Goal: Manage account settings

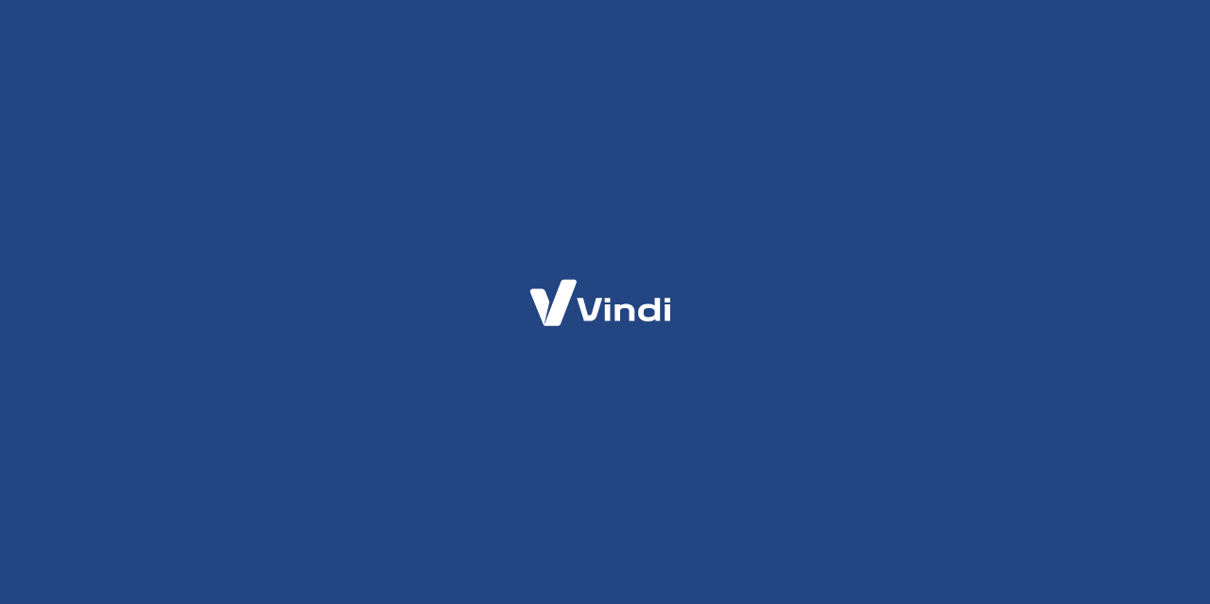
click at [645, 271] on img at bounding box center [601, 303] width 184 height 87
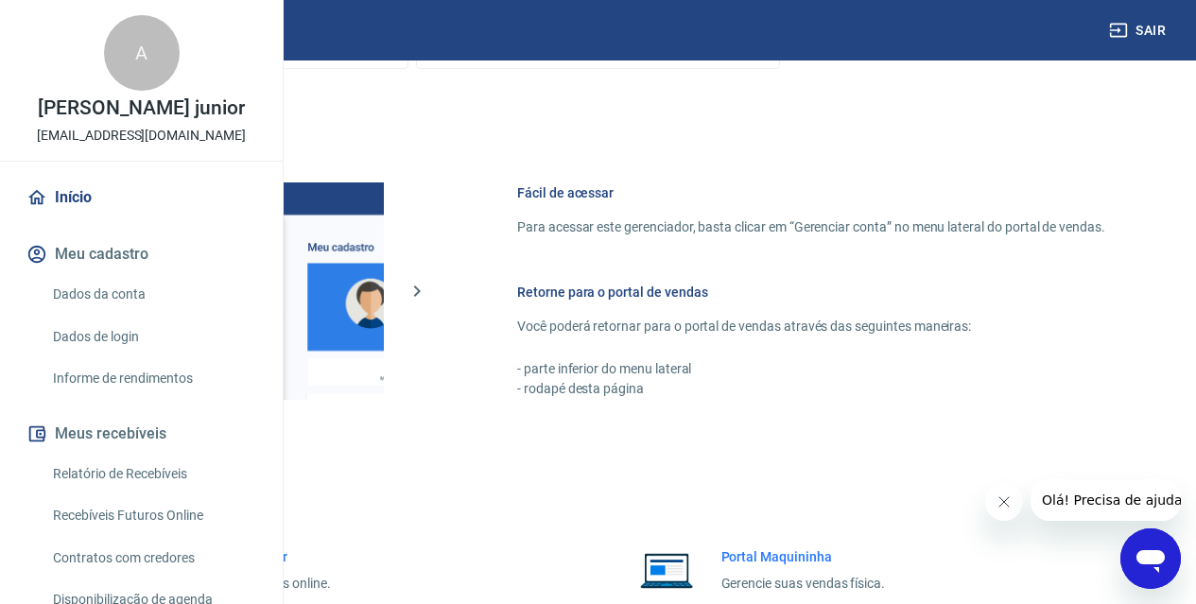
scroll to position [567, 0]
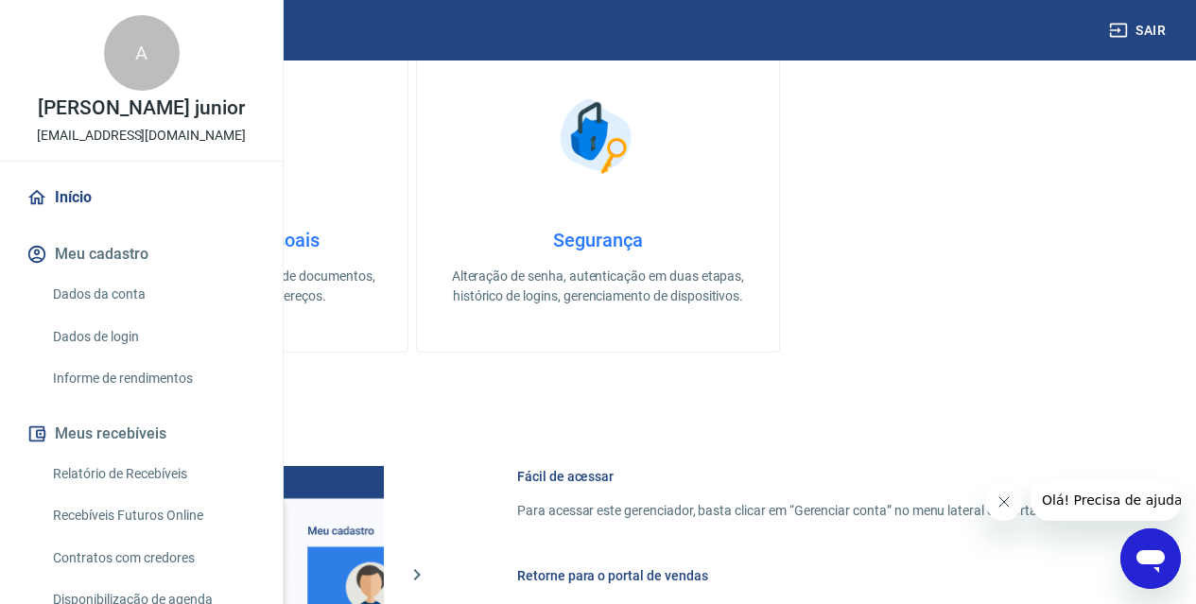
click at [408, 232] on link "Informações pessoais Gestão de dados cadastrais, envio de documentos, alteração…" at bounding box center [226, 198] width 363 height 310
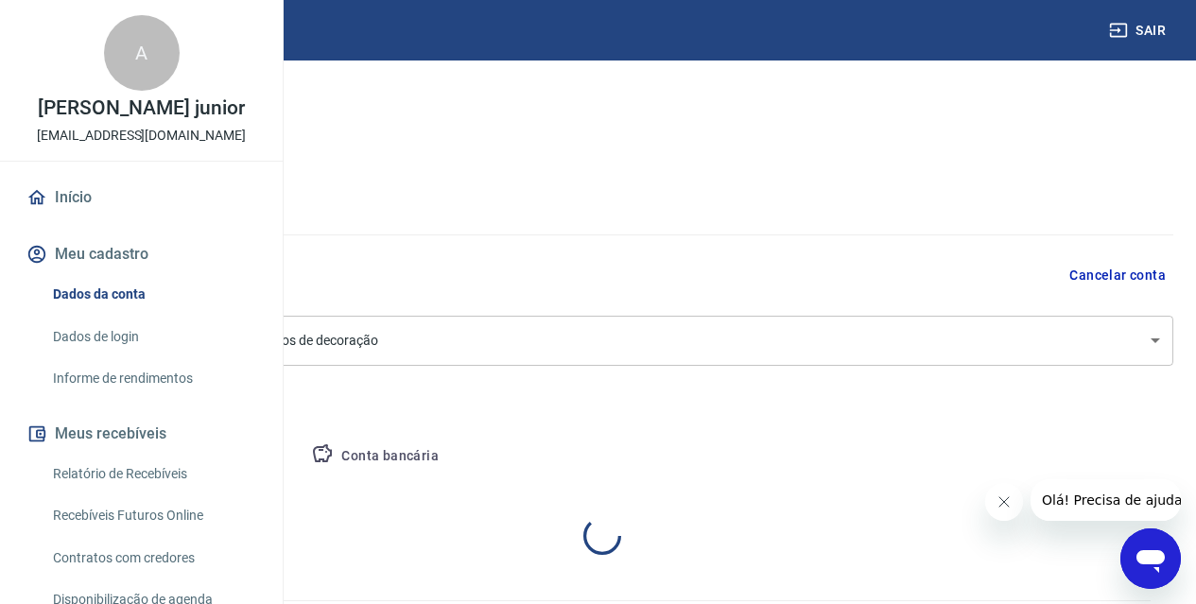
select select "SP"
click at [74, 218] on link "Início" at bounding box center [141, 198] width 237 height 42
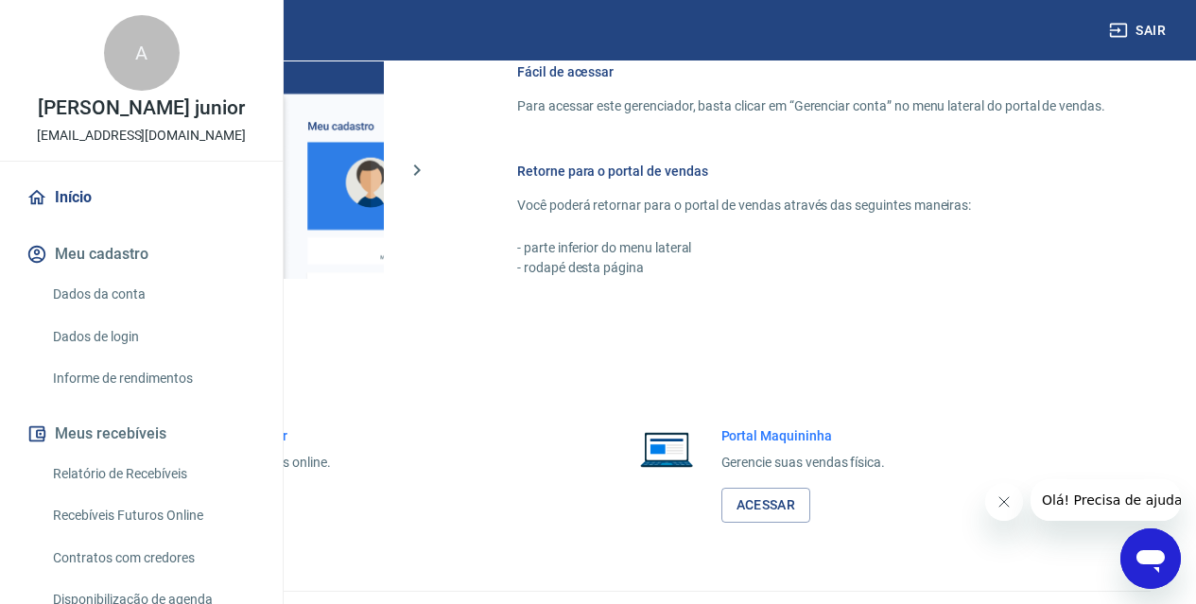
scroll to position [1117, 0]
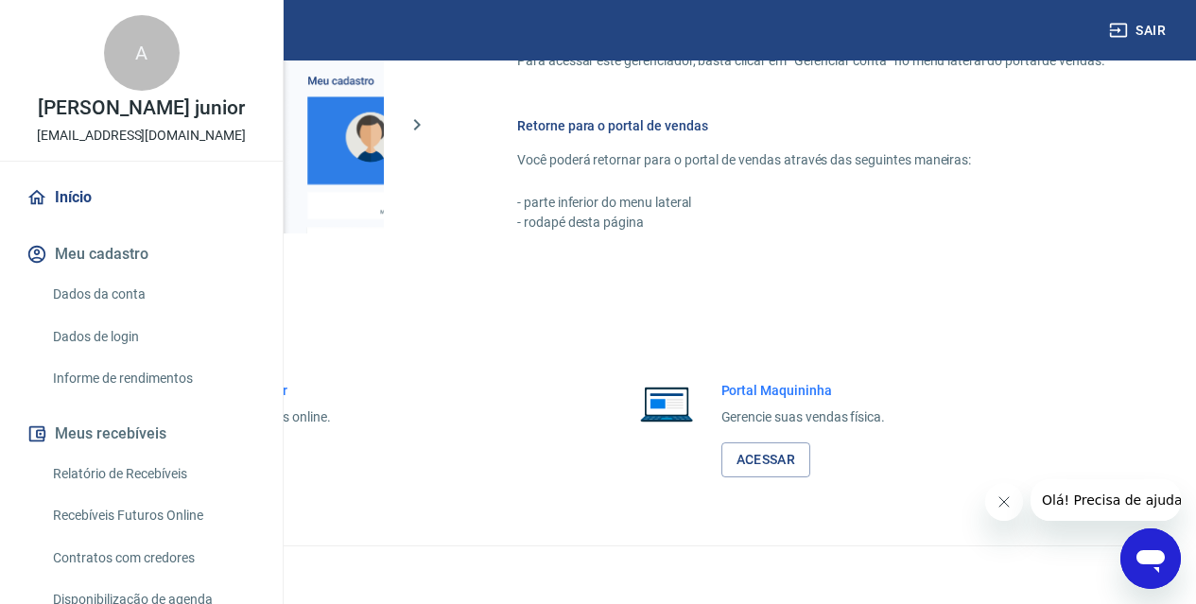
click at [331, 381] on div "Portal Intermediador Gerencie suas vendas online. Acessar" at bounding box center [247, 429] width 168 height 96
click at [252, 466] on link "Acessar" at bounding box center [208, 459] width 90 height 35
